Goal: Information Seeking & Learning: Learn about a topic

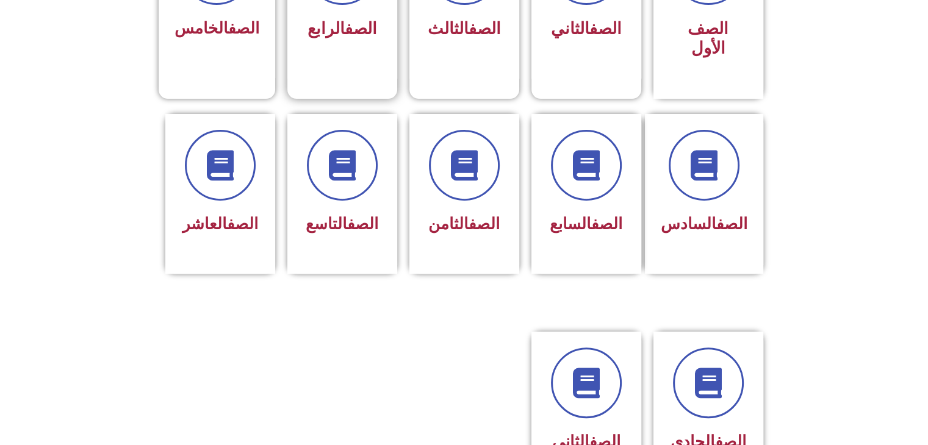
scroll to position [427, 0]
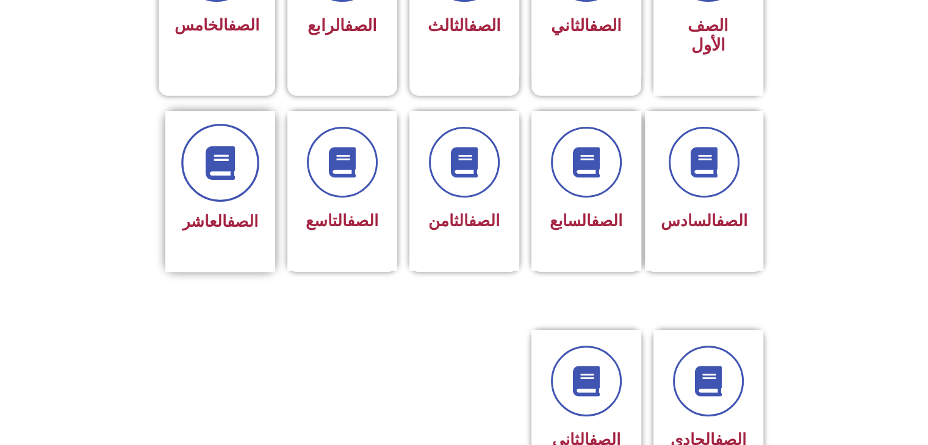
click at [202, 156] on span at bounding box center [220, 163] width 78 height 78
click at [215, 163] on span at bounding box center [220, 163] width 78 height 78
click at [240, 160] on span at bounding box center [220, 163] width 78 height 78
click at [234, 228] on div "الصف العاشر" at bounding box center [220, 191] width 110 height 161
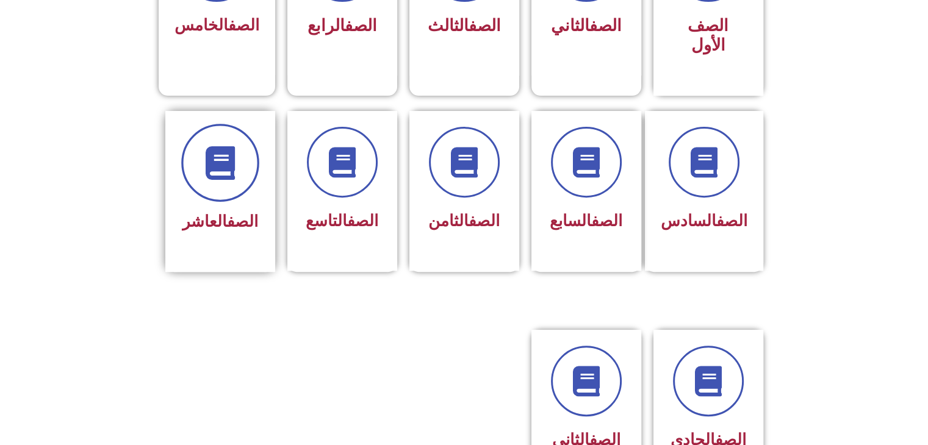
click at [216, 149] on icon at bounding box center [220, 163] width 34 height 34
click at [217, 151] on icon at bounding box center [220, 163] width 34 height 34
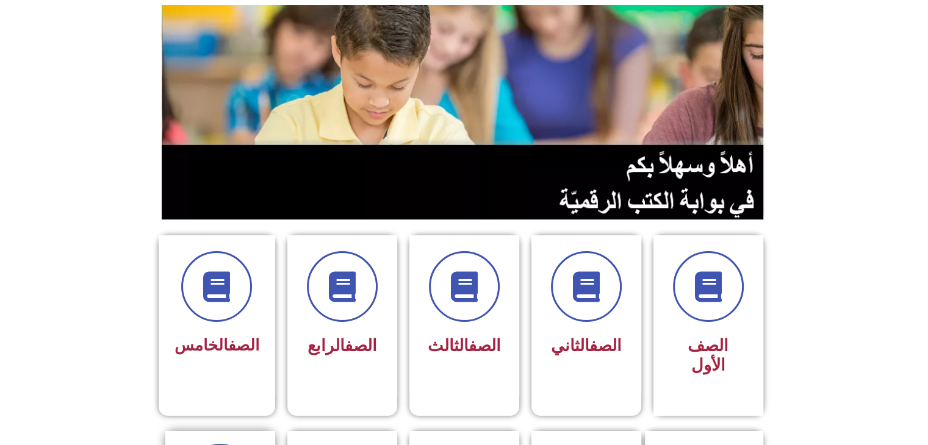
scroll to position [61, 0]
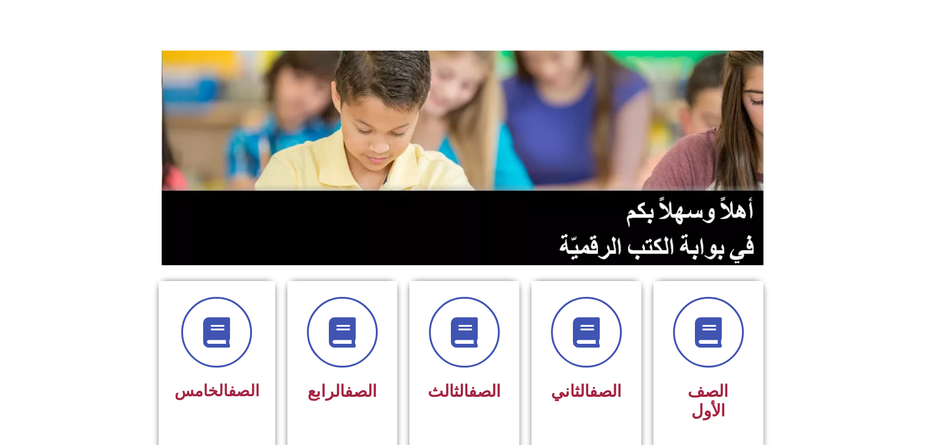
drag, startPoint x: 229, startPoint y: 165, endPoint x: 66, endPoint y: 121, distance: 168.8
click at [66, 121] on section at bounding box center [464, 157] width 928 height 233
click at [682, 333] on span at bounding box center [708, 333] width 78 height 78
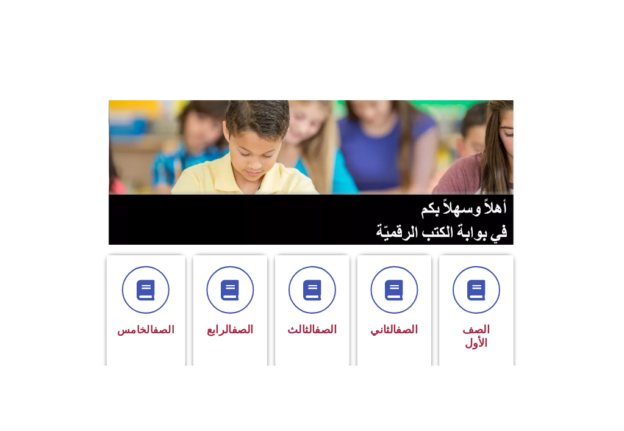
scroll to position [366, 0]
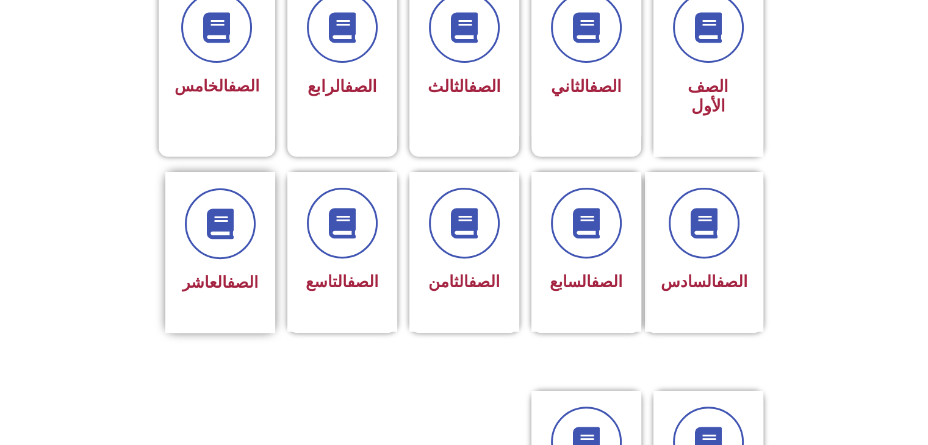
click at [239, 240] on div "الصف العاشر" at bounding box center [220, 243] width 77 height 110
drag, startPoint x: 234, startPoint y: 237, endPoint x: 194, endPoint y: 330, distance: 101.6
click at [195, 330] on section "الصف السادس الصف السابع الصف الثامن الصف التاسع الصف العاشر" at bounding box center [464, 266] width 928 height 218
click at [218, 244] on div "الصف العاشر" at bounding box center [220, 243] width 77 height 110
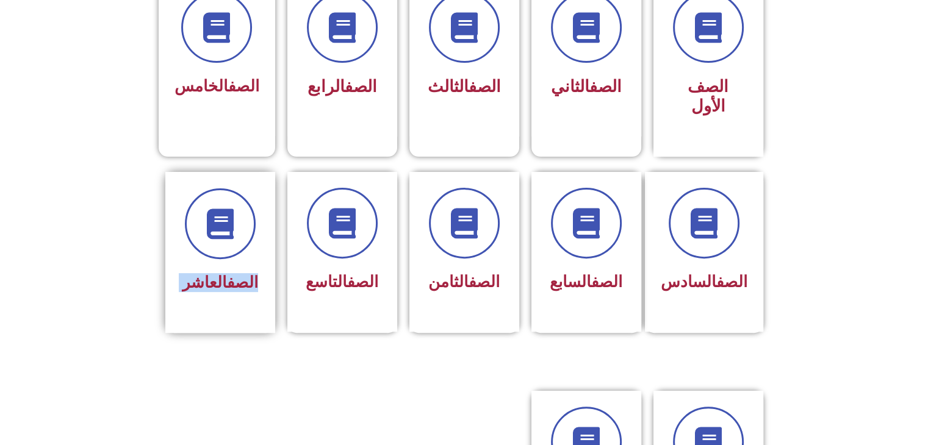
click at [218, 244] on div "الصف العاشر" at bounding box center [220, 243] width 77 height 110
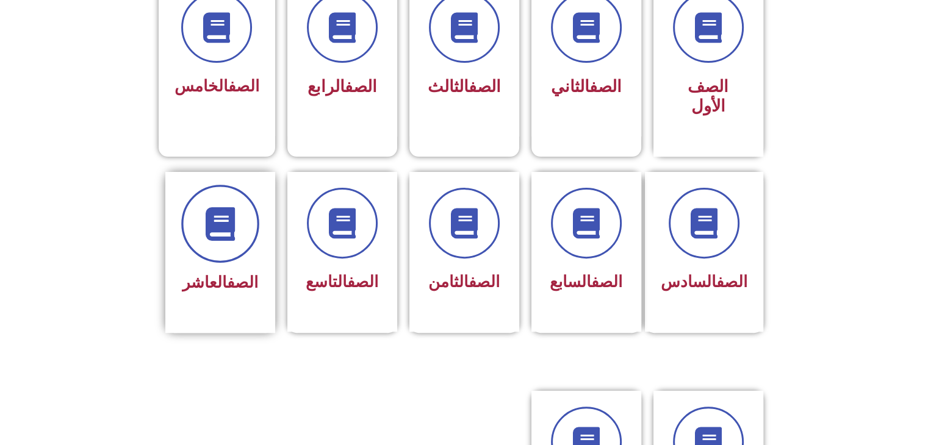
click at [220, 213] on icon at bounding box center [220, 224] width 34 height 34
click at [220, 212] on icon at bounding box center [220, 224] width 34 height 34
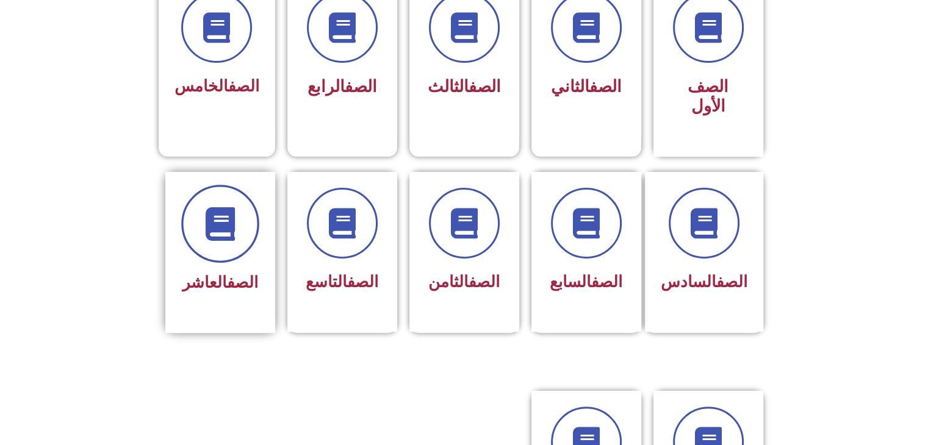
click at [220, 212] on icon at bounding box center [220, 224] width 34 height 34
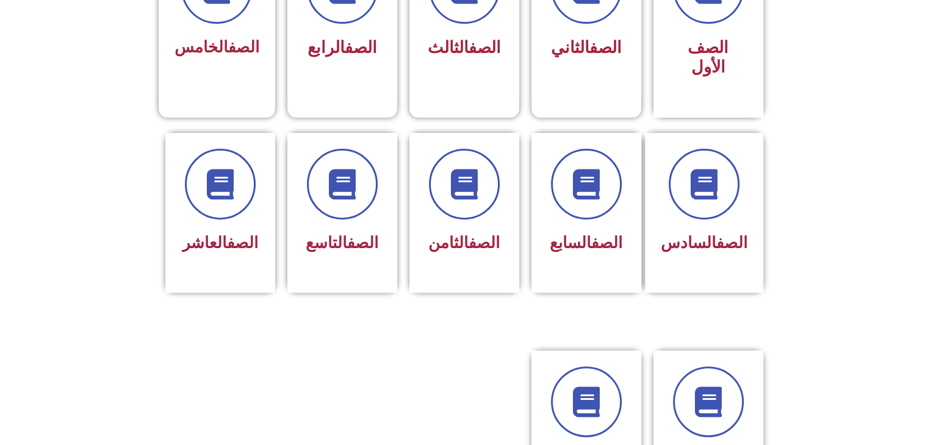
scroll to position [427, 0]
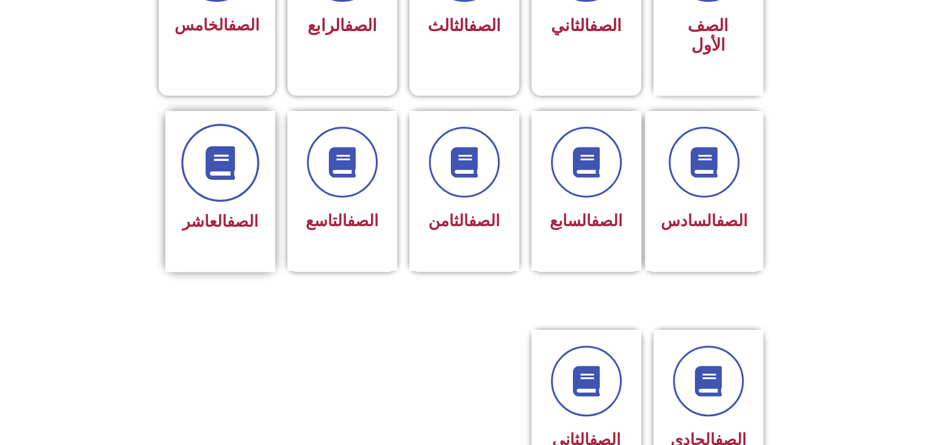
click at [204, 151] on icon at bounding box center [220, 163] width 34 height 34
click at [216, 154] on icon at bounding box center [220, 163] width 34 height 34
click at [221, 157] on icon at bounding box center [220, 163] width 34 height 34
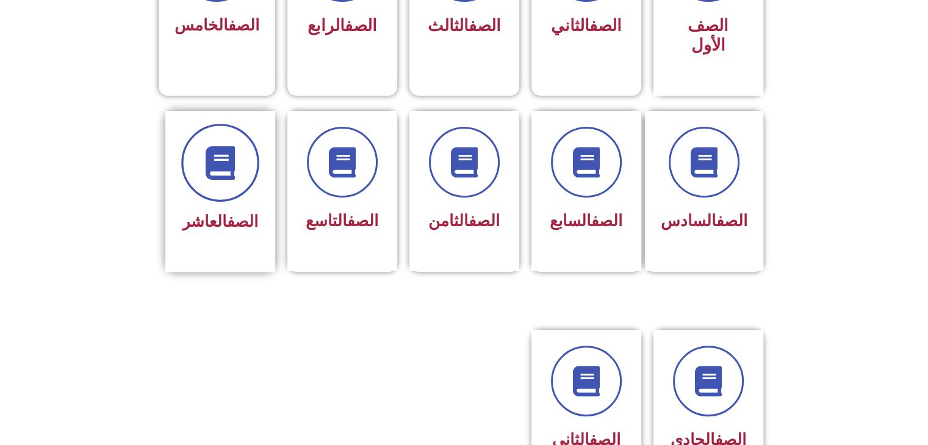
click at [221, 157] on icon at bounding box center [220, 163] width 34 height 34
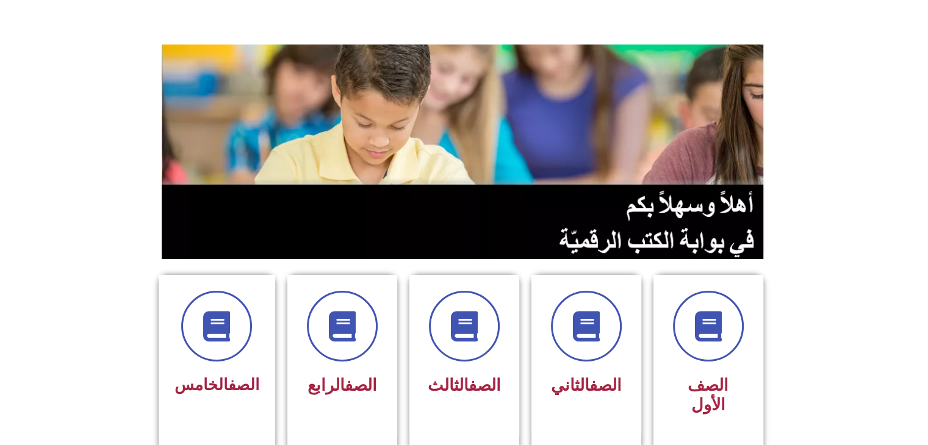
scroll to position [61, 0]
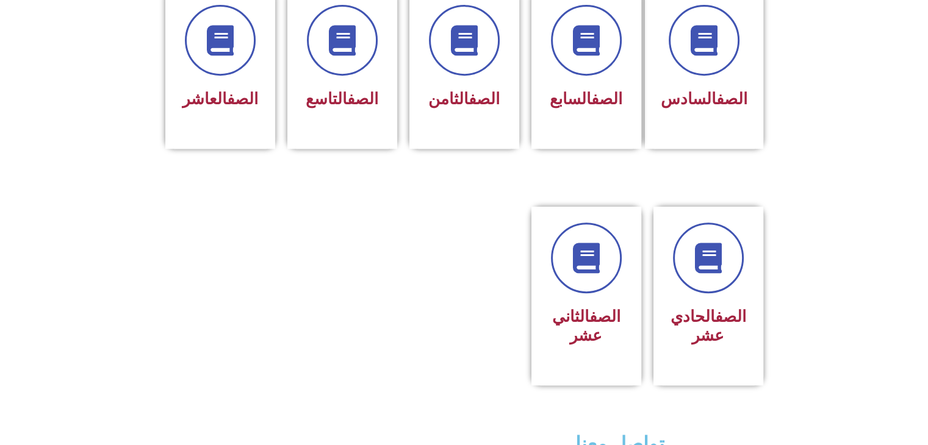
scroll to position [366, 0]
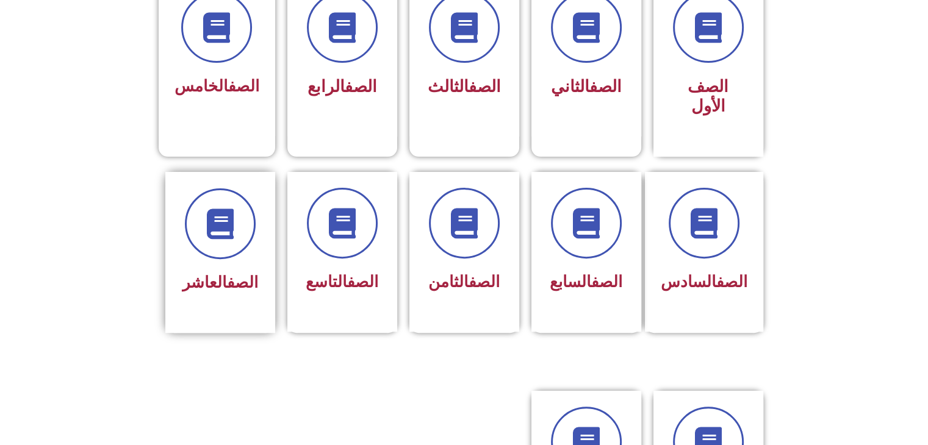
click at [259, 210] on div "الصف العاشر" at bounding box center [220, 252] width 110 height 161
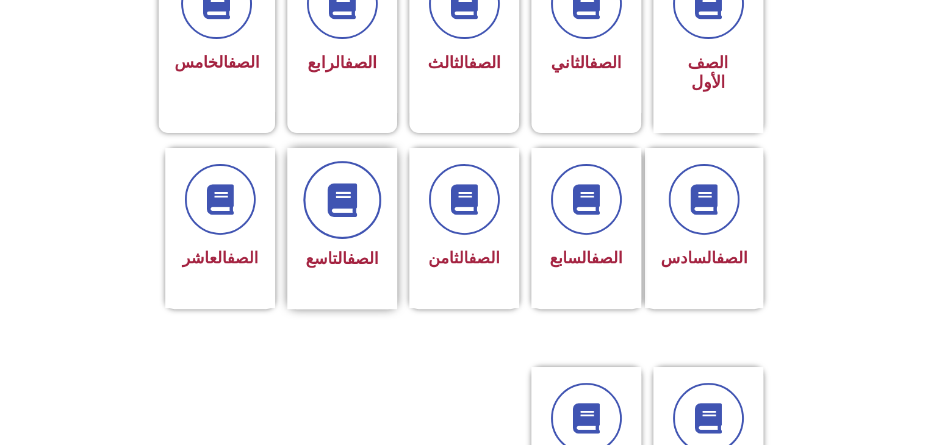
scroll to position [389, 0]
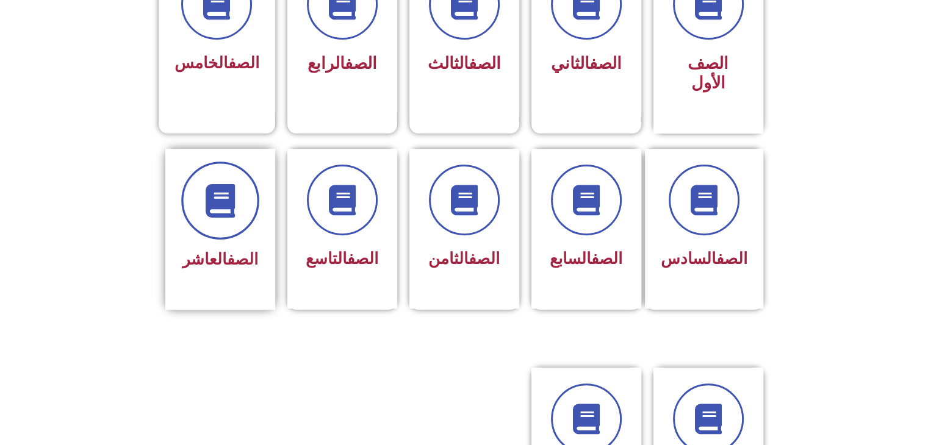
click at [218, 196] on span at bounding box center [220, 201] width 78 height 78
drag, startPoint x: 185, startPoint y: 157, endPoint x: 199, endPoint y: 154, distance: 14.2
click at [199, 165] on div at bounding box center [220, 200] width 77 height 71
click at [168, 149] on div "الصف العاشر" at bounding box center [220, 229] width 110 height 161
click at [206, 193] on icon at bounding box center [220, 201] width 34 height 34
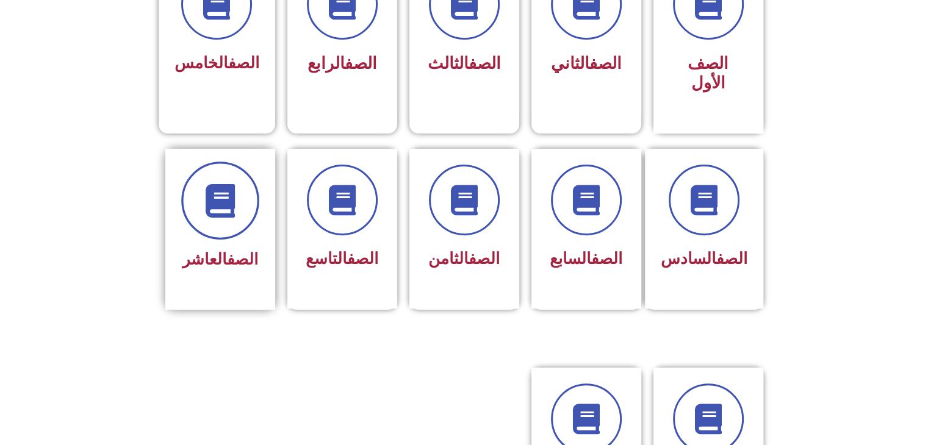
click at [206, 193] on icon at bounding box center [220, 201] width 34 height 34
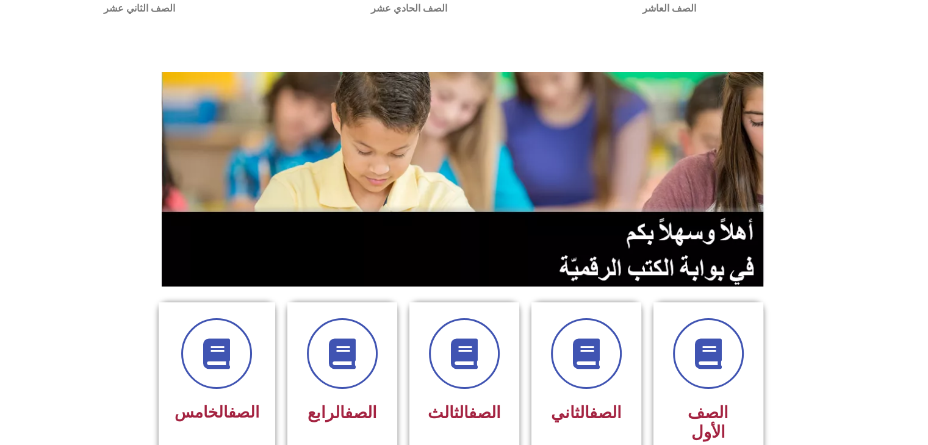
scroll to position [23, 0]
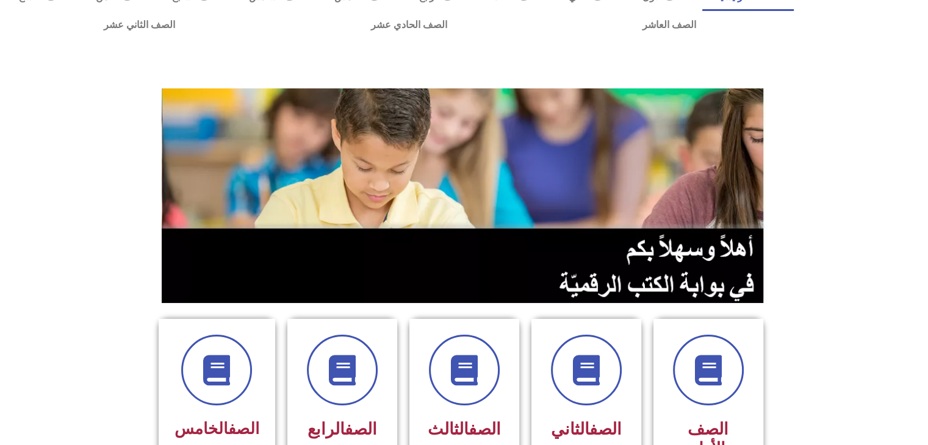
click at [616, 235] on img at bounding box center [464, 195] width 605 height 215
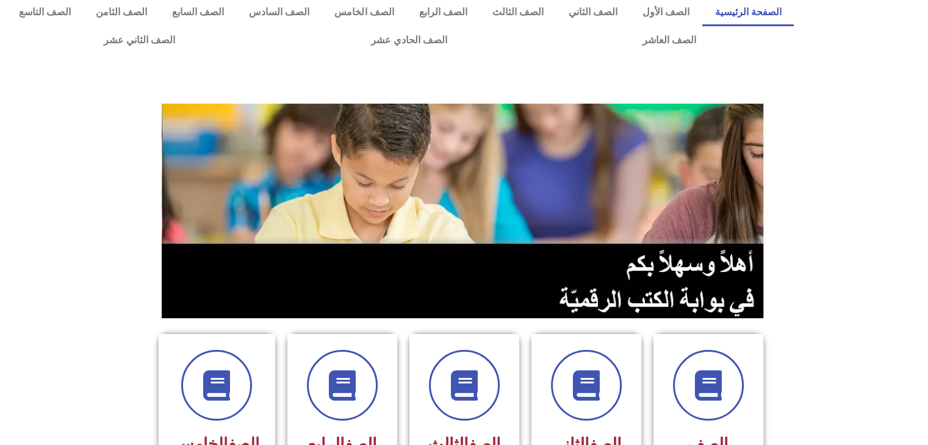
scroll to position [0, 0]
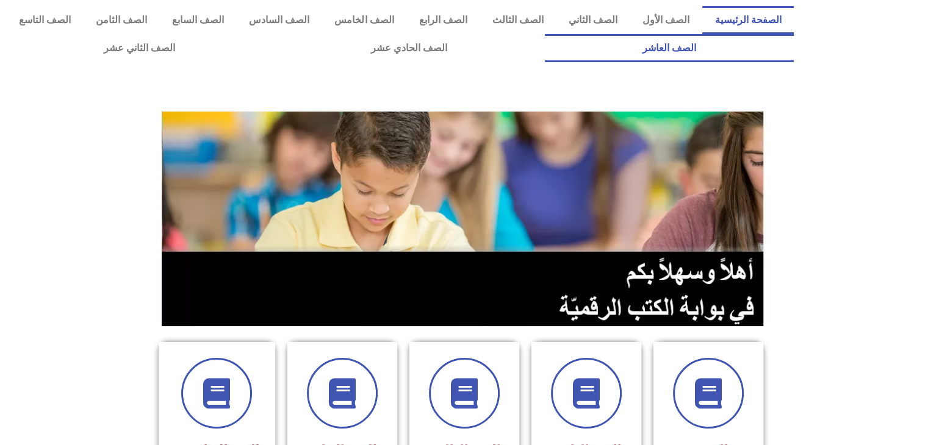
click at [545, 34] on link "الصف العاشر" at bounding box center [669, 48] width 249 height 28
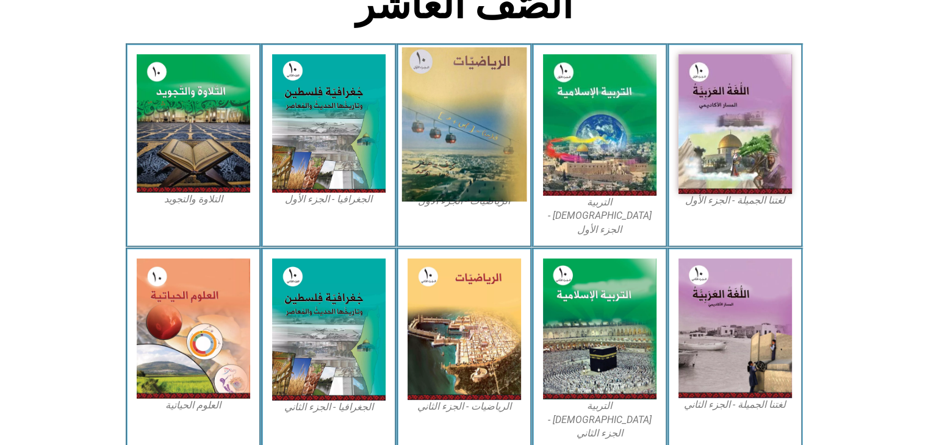
scroll to position [244, 0]
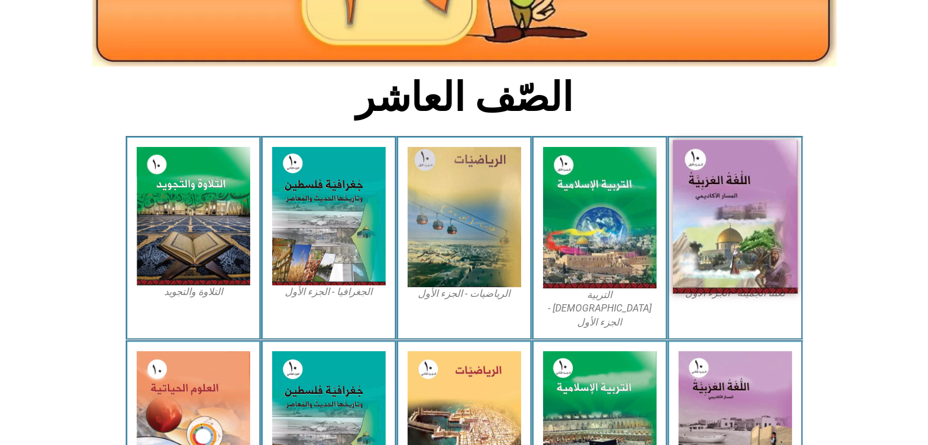
click at [767, 228] on img at bounding box center [734, 217] width 125 height 154
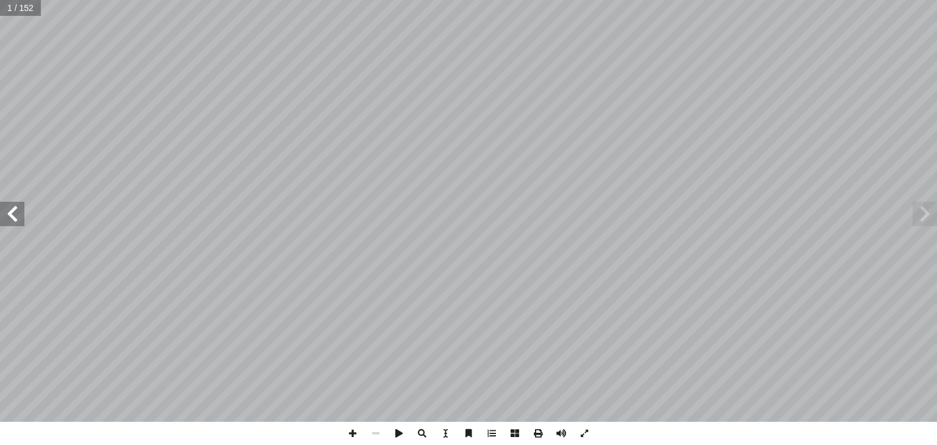
click at [20, 223] on span at bounding box center [12, 214] width 24 height 24
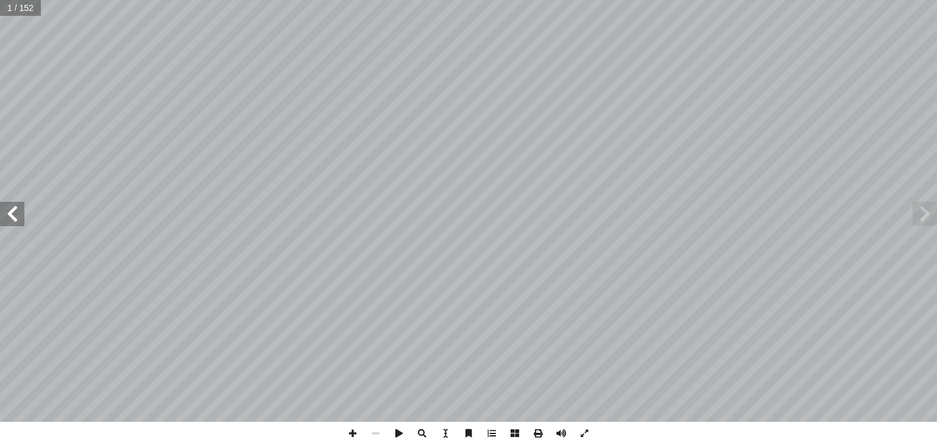
click at [20, 223] on span at bounding box center [12, 214] width 24 height 24
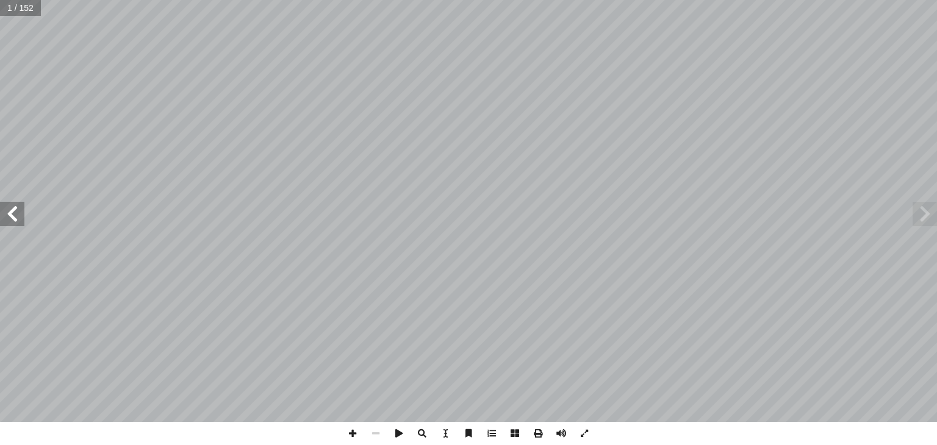
click at [20, 223] on span at bounding box center [12, 214] width 24 height 24
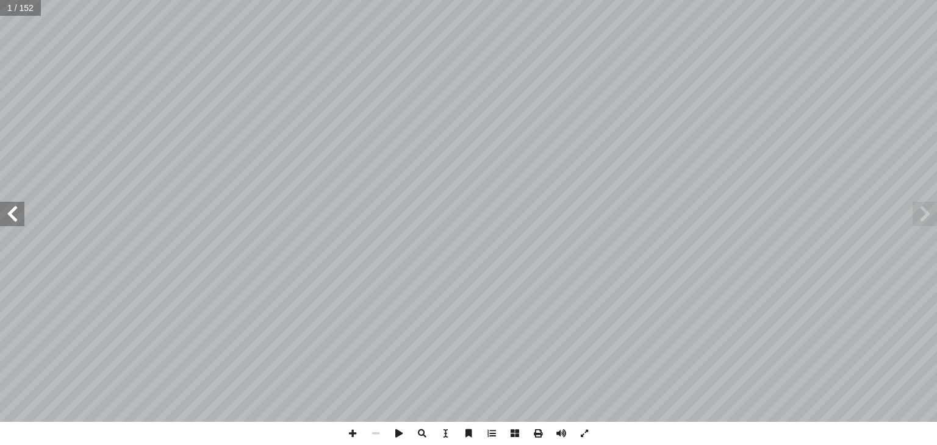
click at [20, 223] on span at bounding box center [12, 214] width 24 height 24
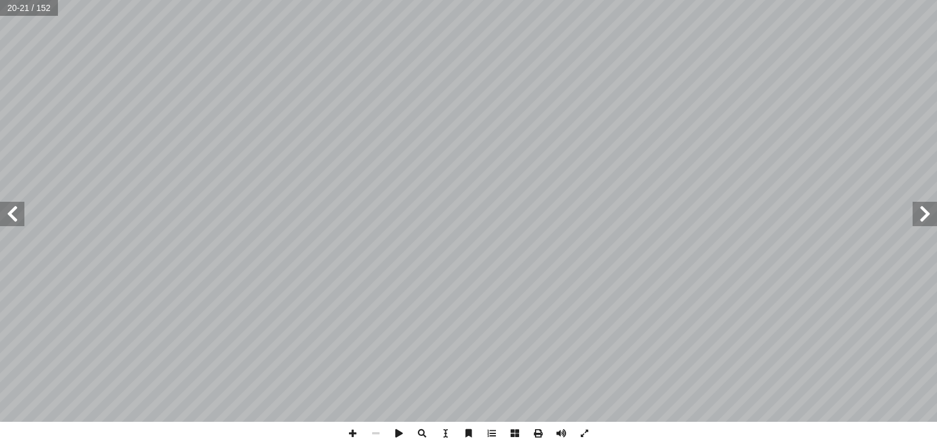
click at [20, 223] on span at bounding box center [12, 214] width 24 height 24
click at [936, 220] on span at bounding box center [924, 214] width 24 height 24
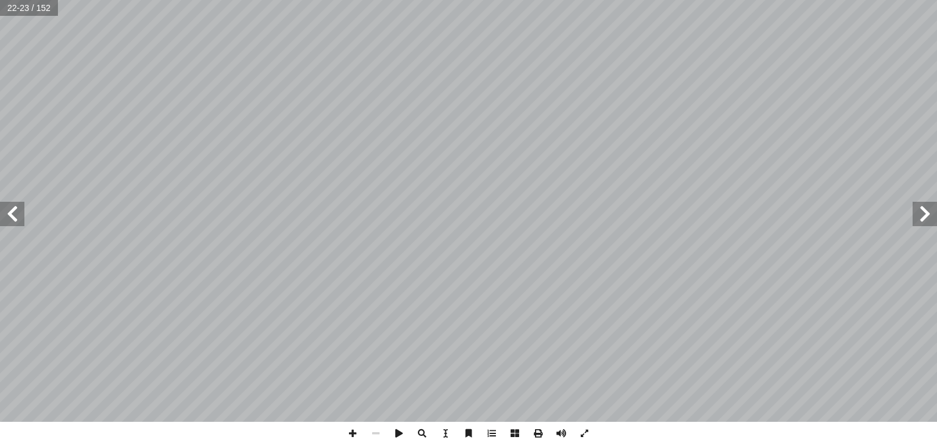
click at [10, 220] on span at bounding box center [12, 214] width 24 height 24
click at [9, 213] on span at bounding box center [12, 214] width 24 height 24
click at [18, 210] on span at bounding box center [12, 214] width 24 height 24
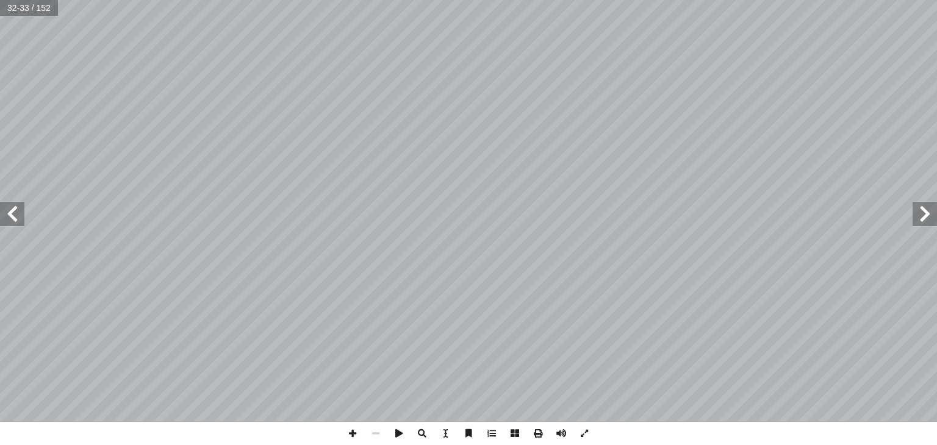
click at [925, 225] on span at bounding box center [924, 214] width 24 height 24
click at [14, 217] on span at bounding box center [12, 214] width 24 height 24
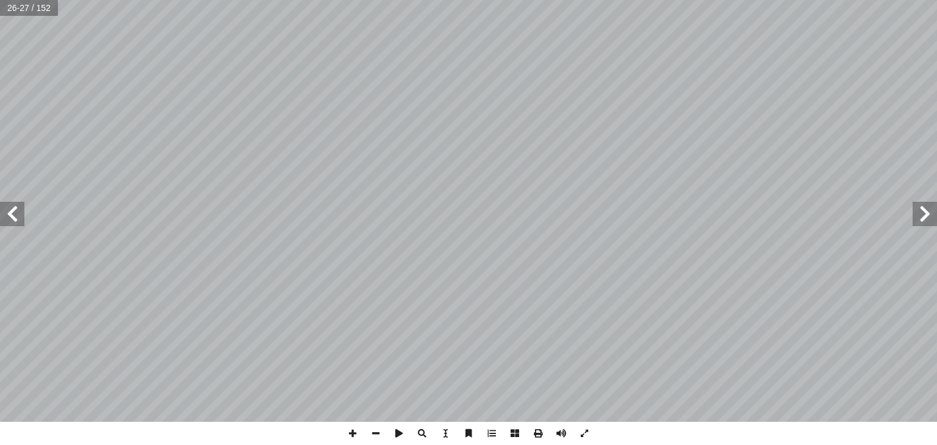
click at [16, 210] on span at bounding box center [12, 214] width 24 height 24
click at [920, 210] on span at bounding box center [924, 214] width 24 height 24
click at [922, 221] on span at bounding box center [924, 214] width 24 height 24
click at [918, 219] on span at bounding box center [924, 214] width 24 height 24
click at [20, 212] on span at bounding box center [12, 214] width 24 height 24
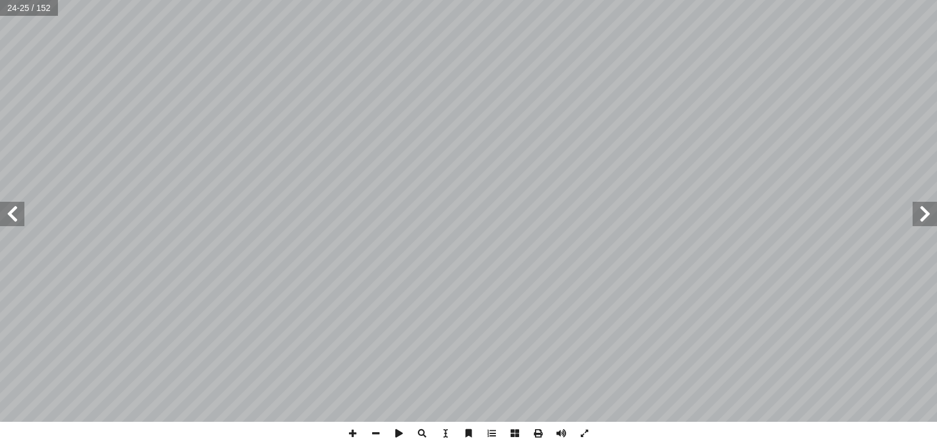
click at [5, 213] on span at bounding box center [12, 214] width 24 height 24
click at [7, 212] on span at bounding box center [12, 214] width 24 height 24
click at [10, 225] on span at bounding box center [12, 214] width 24 height 24
click at [622, 0] on html "الصفحة الرئيسية الصف الأول الصف الثاني الصف الثالث الصف الرابع الصف الخامس الصف…" at bounding box center [468, 55] width 937 height 111
click at [489, 111] on html "الصفحة الرئيسية الصف الأول الصف الثاني الصف الثالث الصف الرابع الصف الخامس الصف…" at bounding box center [468, 55] width 937 height 111
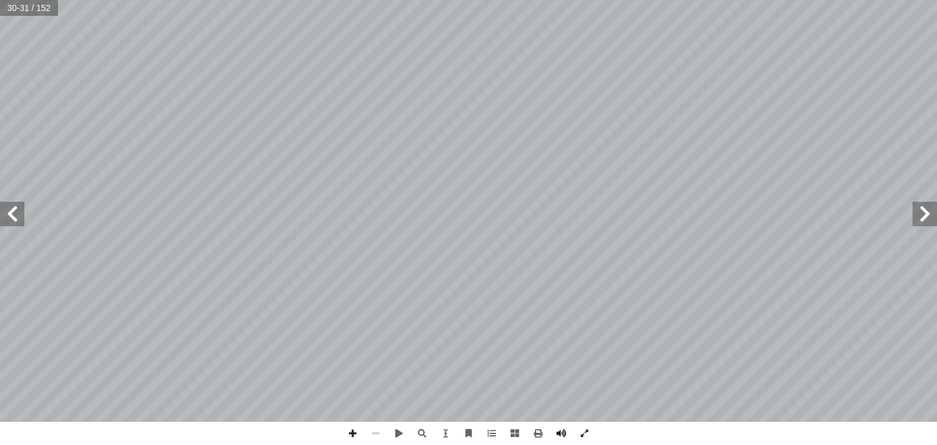
click at [927, 221] on span at bounding box center [924, 214] width 24 height 24
click at [9, 208] on span at bounding box center [12, 214] width 24 height 24
